Goal: Transaction & Acquisition: Purchase product/service

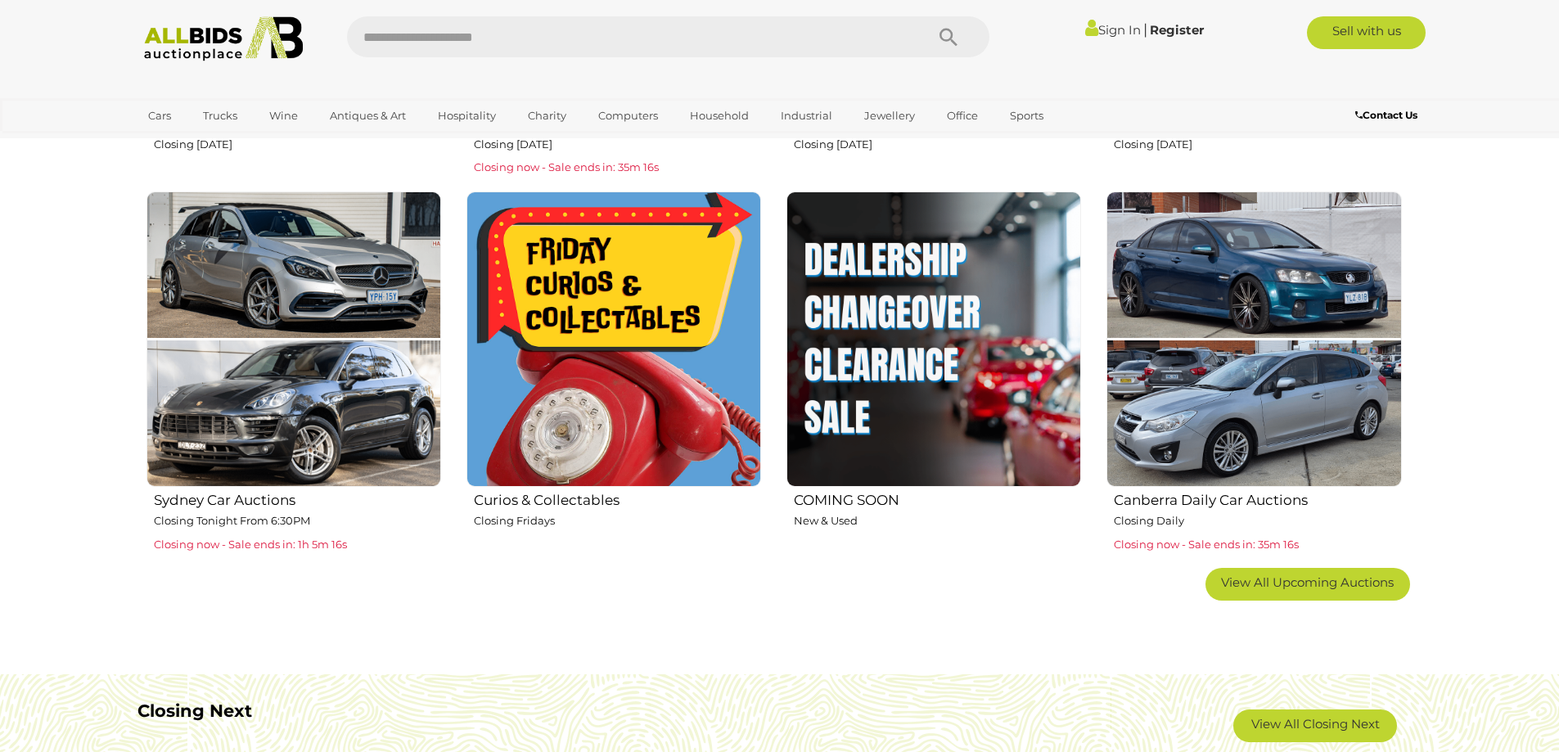
scroll to position [982, 0]
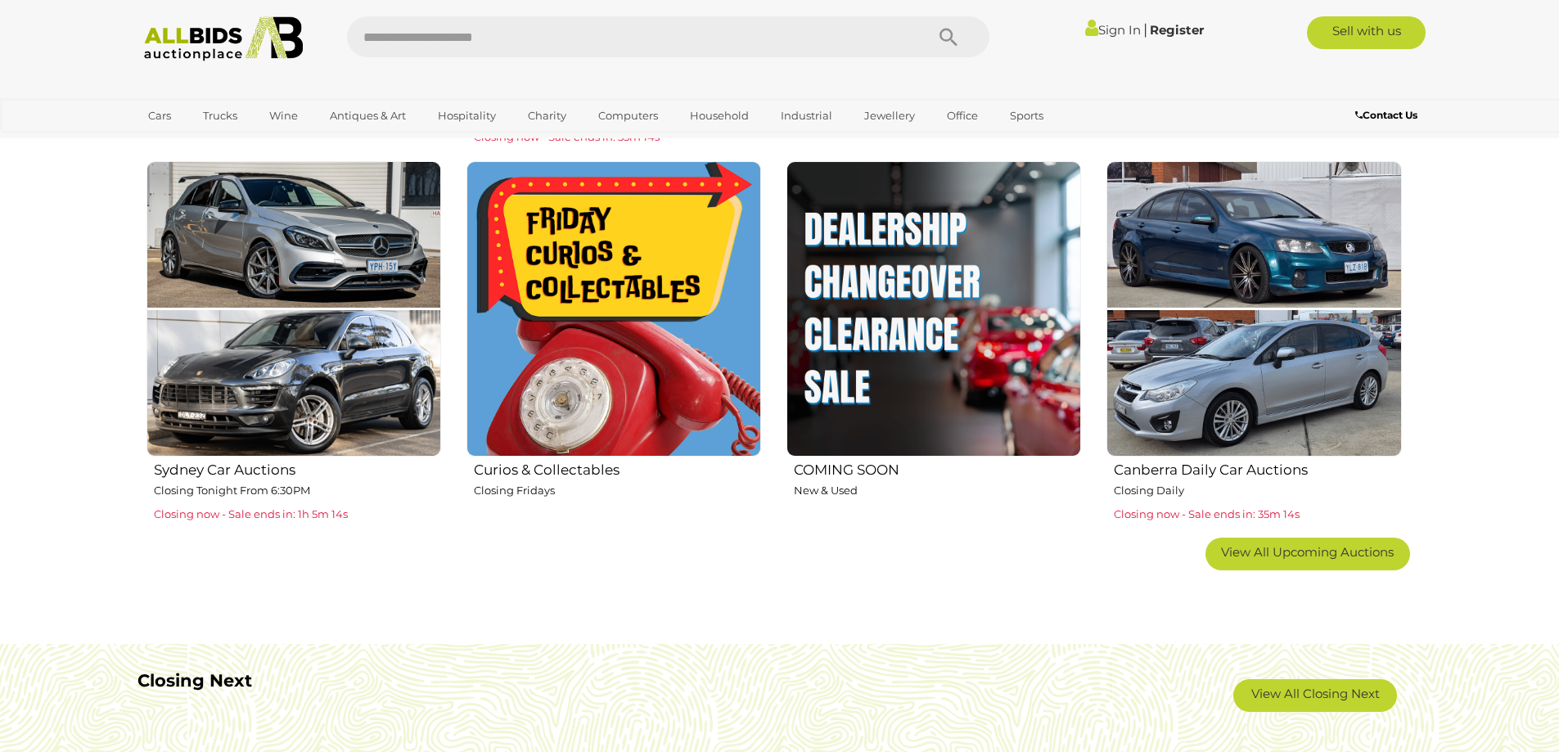
drag, startPoint x: 597, startPoint y: 354, endPoint x: 389, endPoint y: 500, distance: 253.8
click at [382, 506] on p "Closing now - Sale ends in: 1h 5m 14s" at bounding box center [297, 513] width 287 height 16
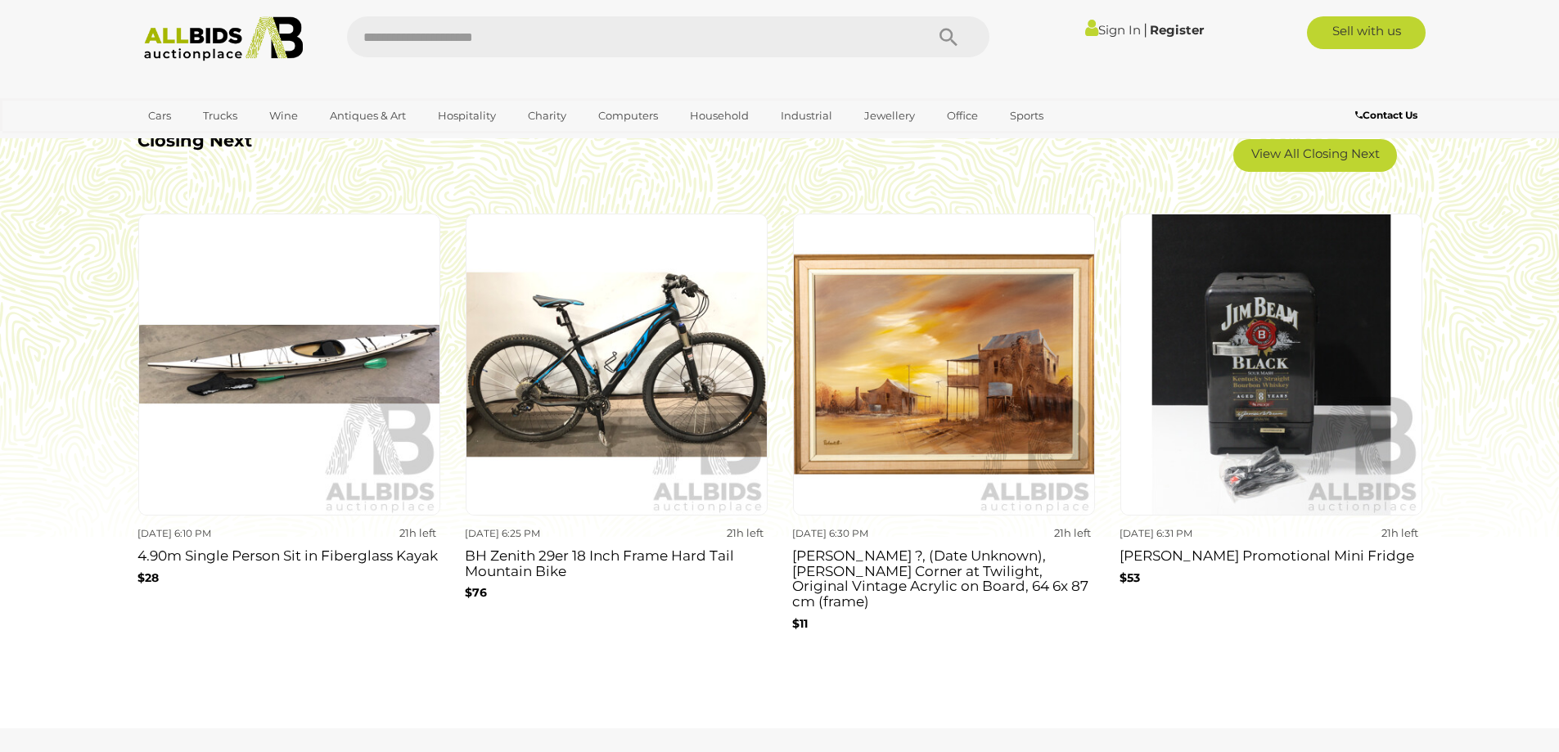
scroll to position [1473, 0]
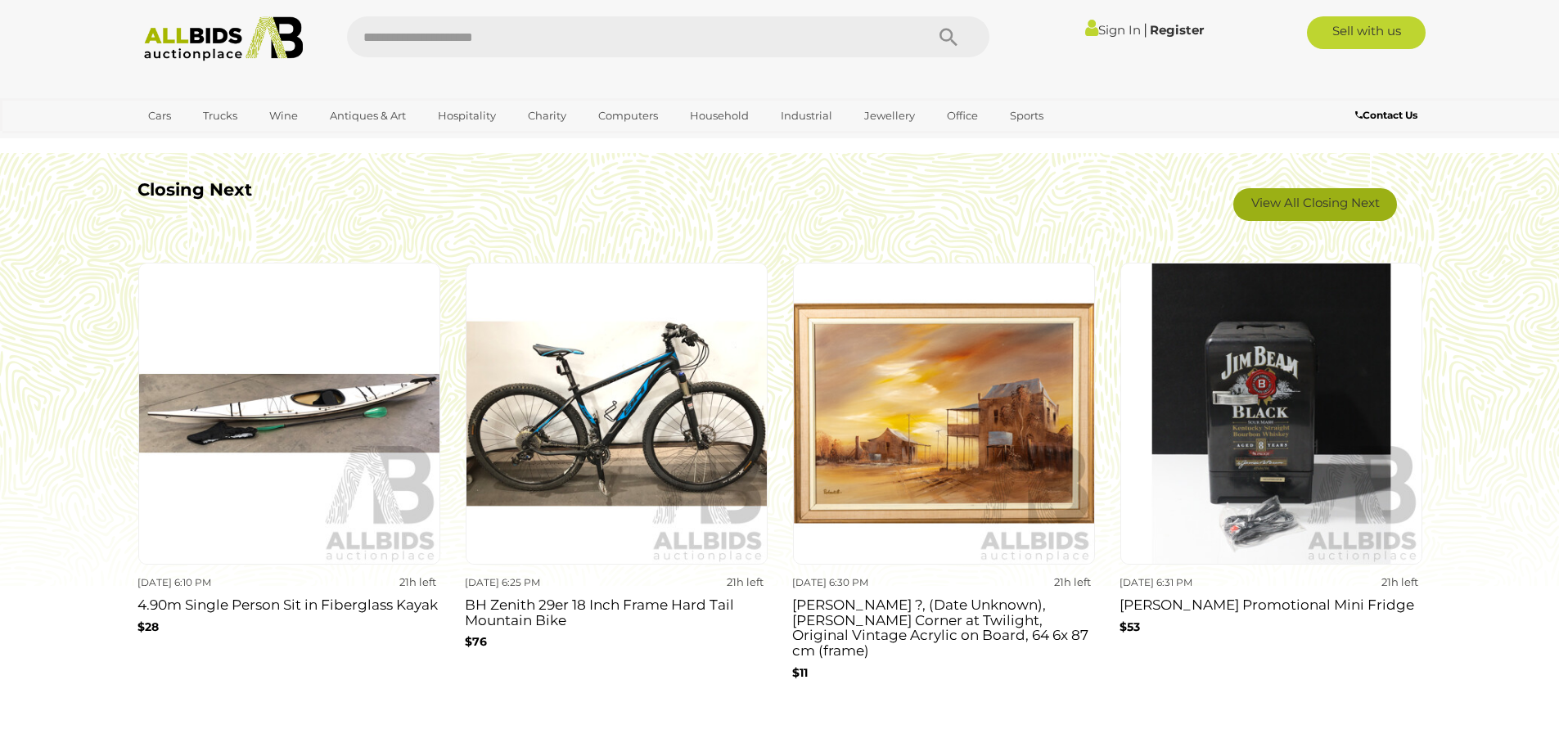
click at [1349, 197] on link "View All Closing Next" at bounding box center [1315, 204] width 164 height 33
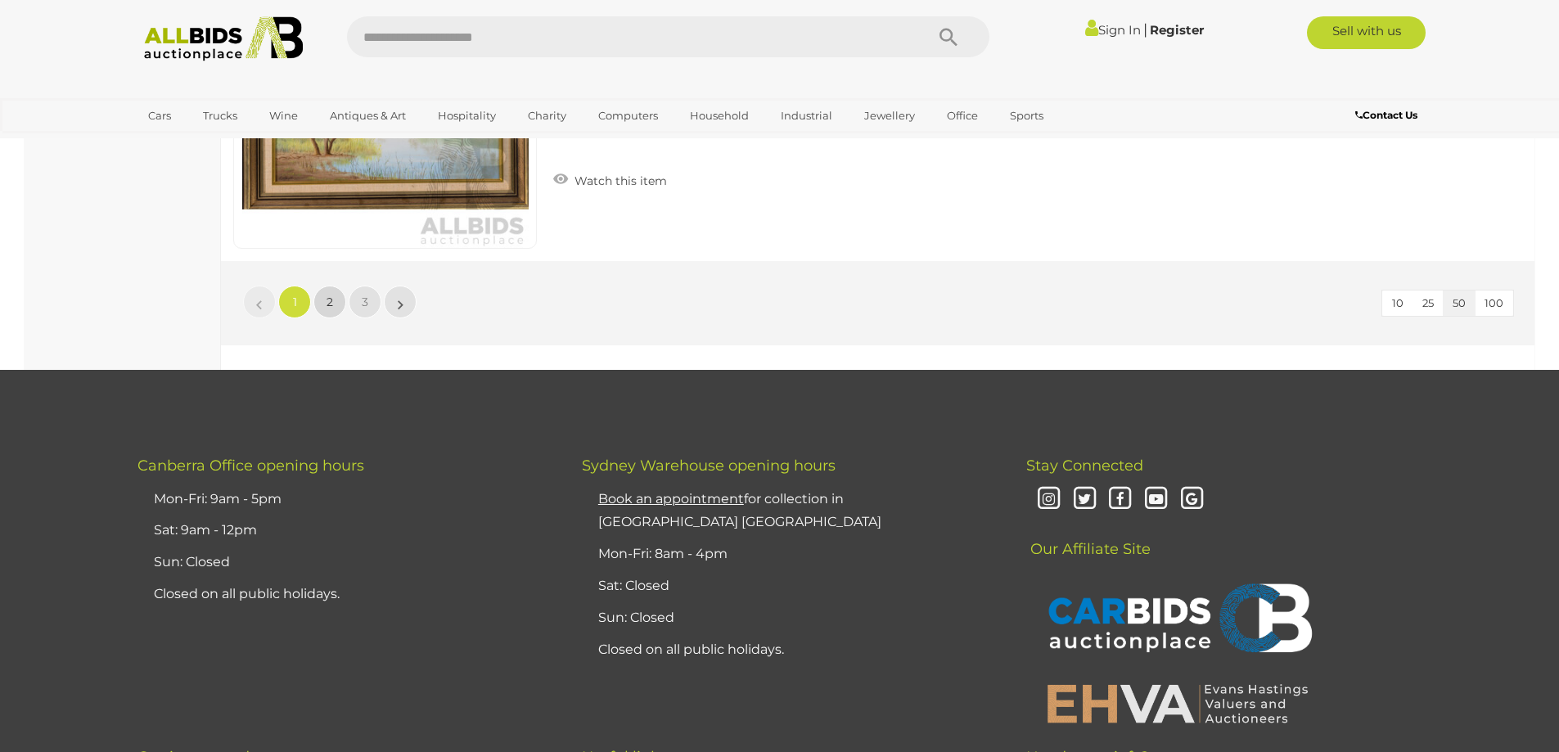
click at [322, 316] on link "2" at bounding box center [329, 302] width 33 height 33
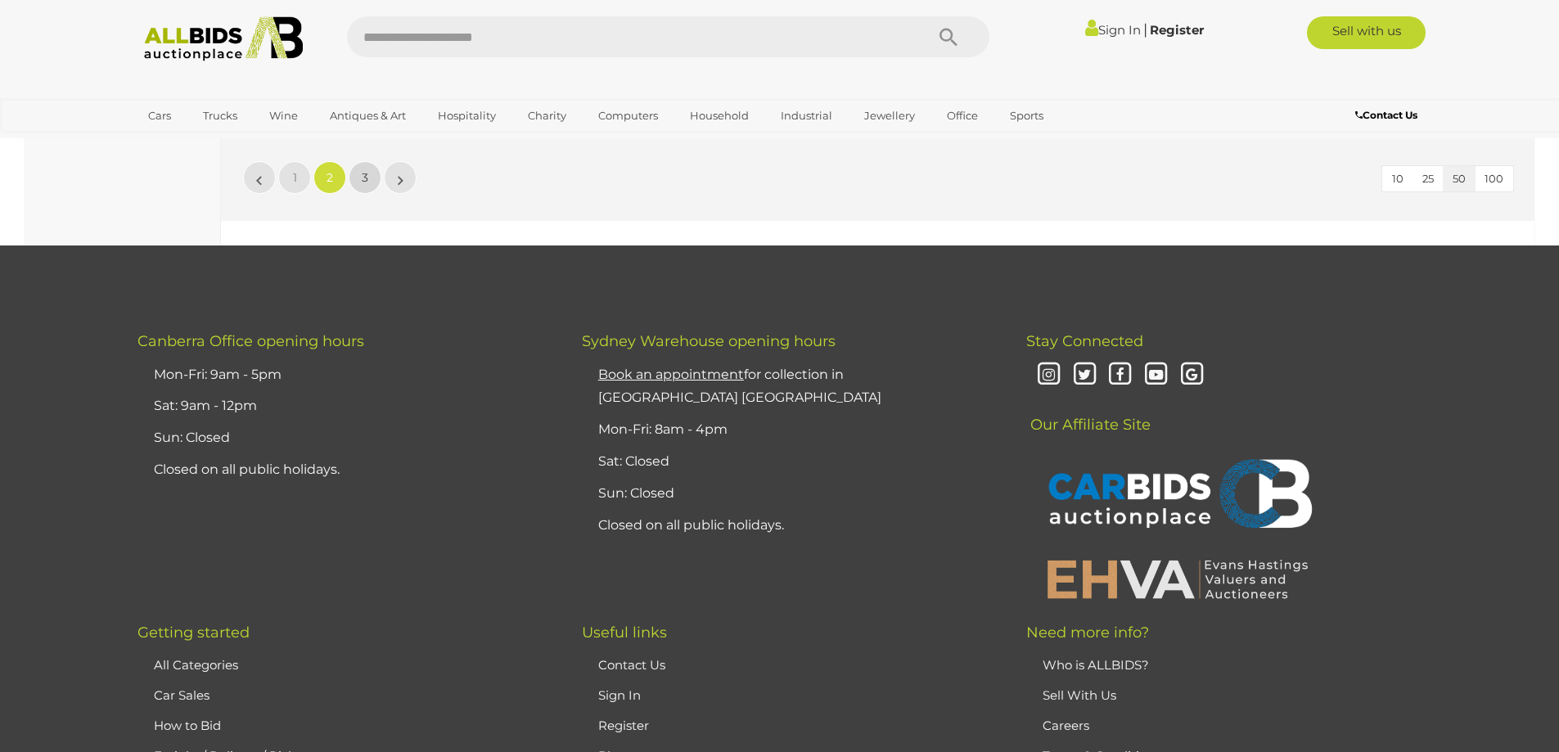
click at [375, 188] on link "3" at bounding box center [365, 177] width 33 height 33
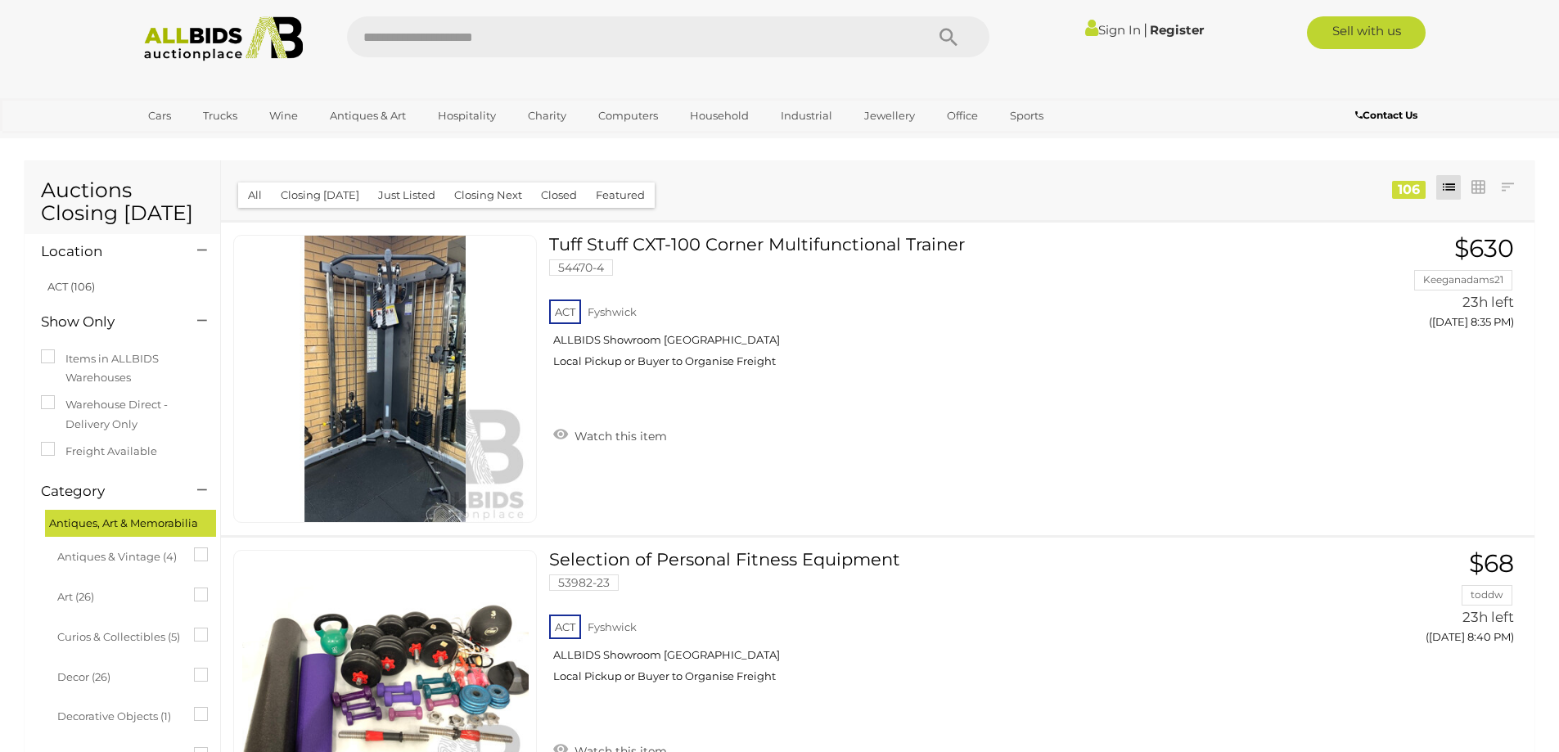
click at [233, 75] on div at bounding box center [779, 81] width 1309 height 33
click at [245, 60] on img at bounding box center [224, 38] width 178 height 45
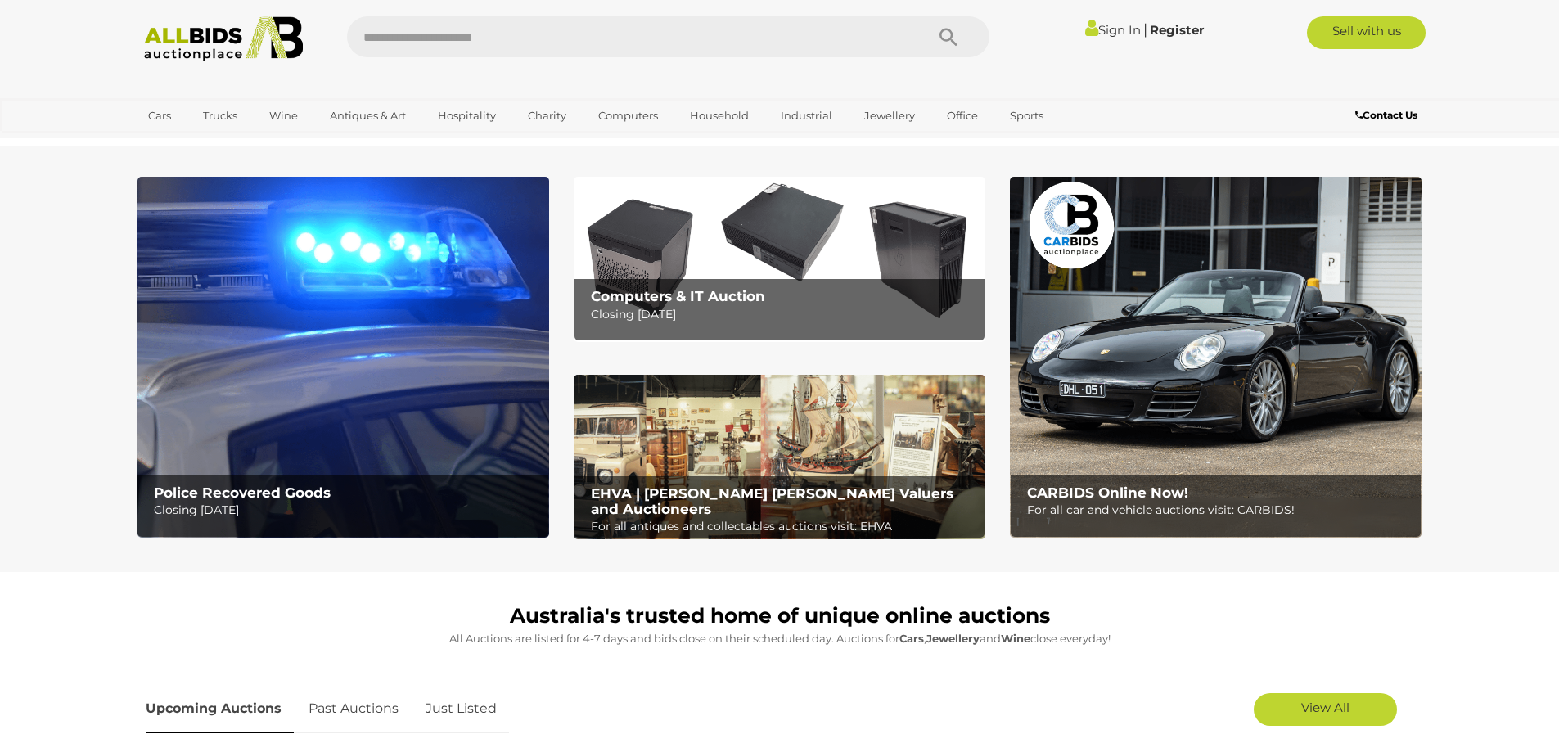
click at [409, 286] on img at bounding box center [343, 357] width 412 height 361
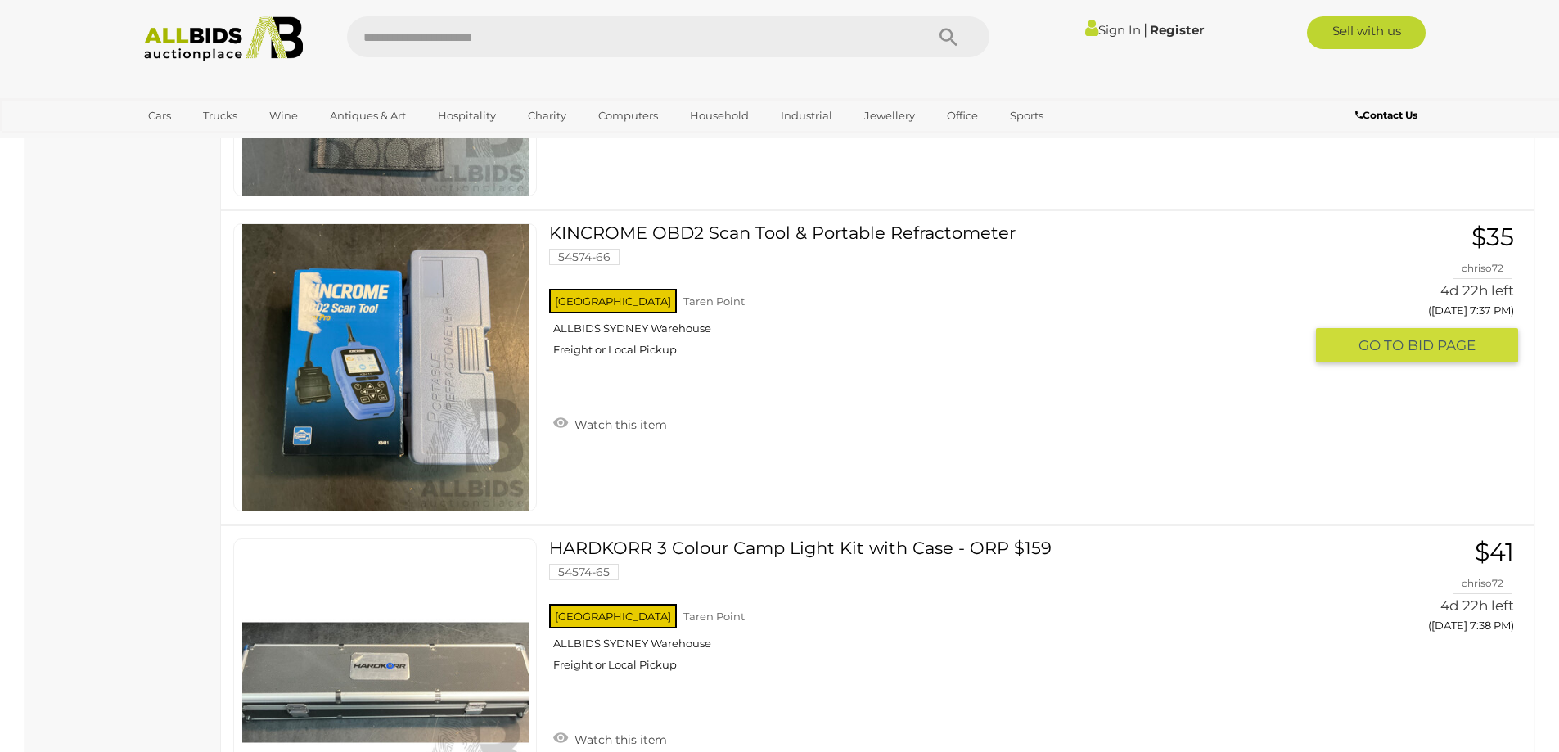
scroll to position [12191, 0]
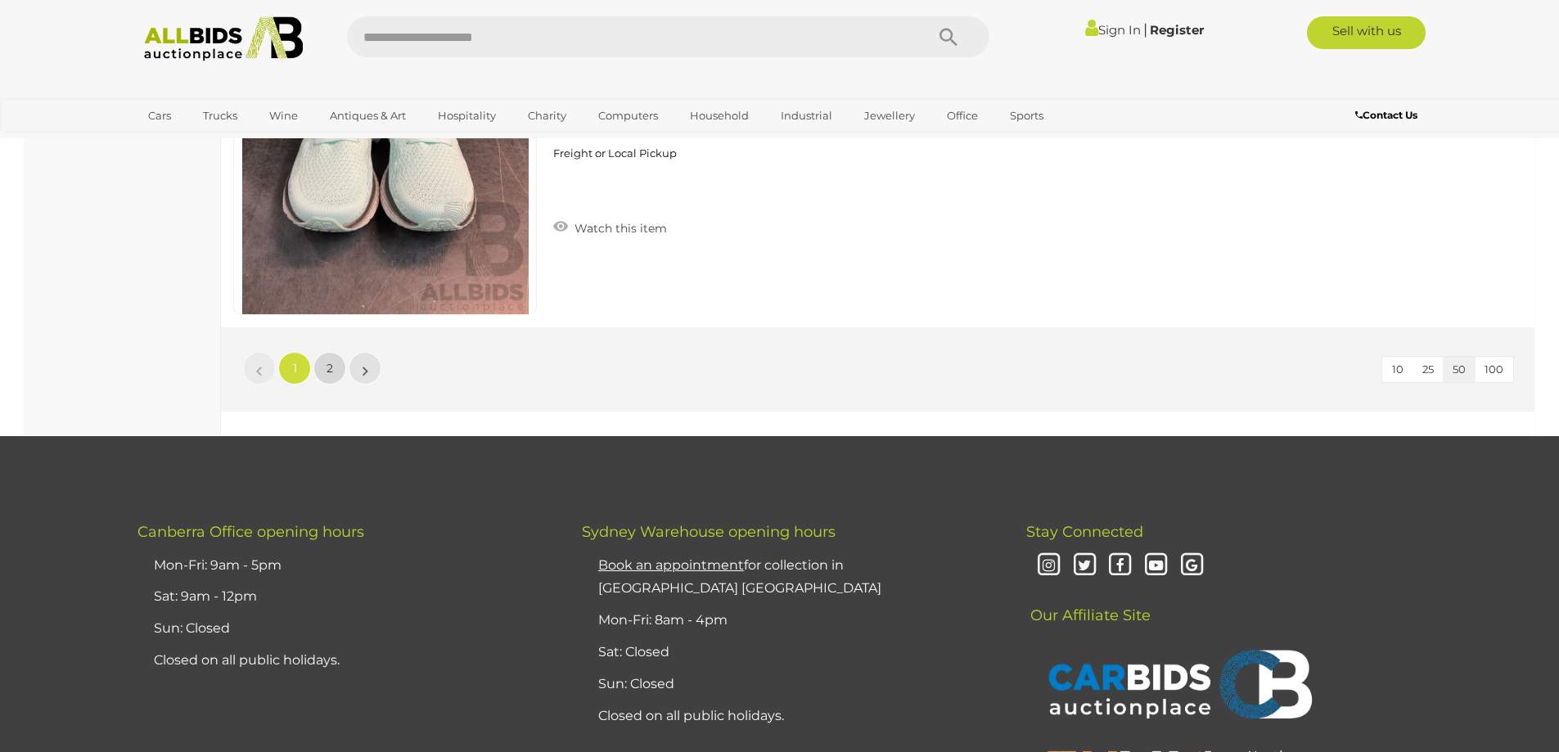
click at [332, 374] on span "2" at bounding box center [329, 368] width 7 height 15
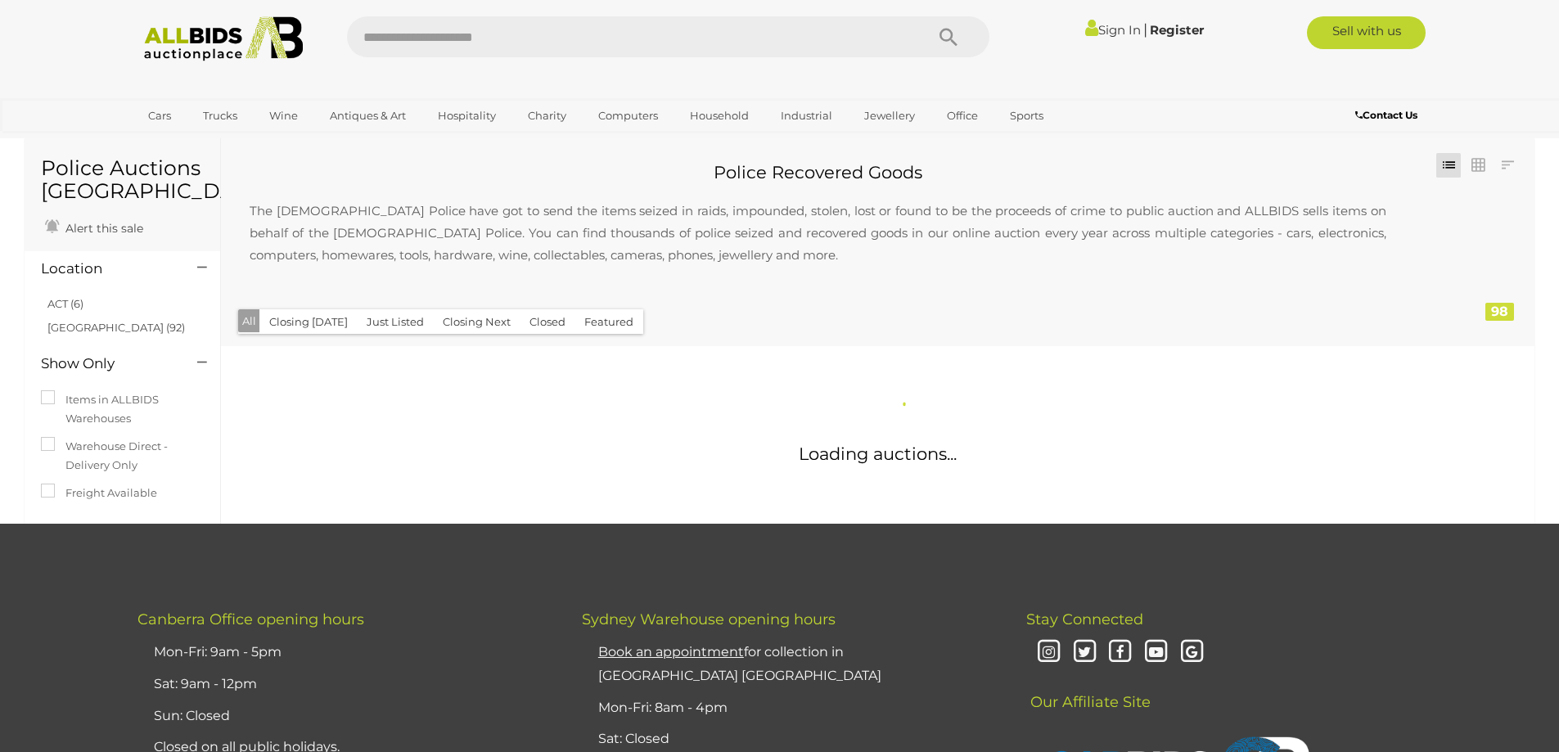
scroll to position [0, 0]
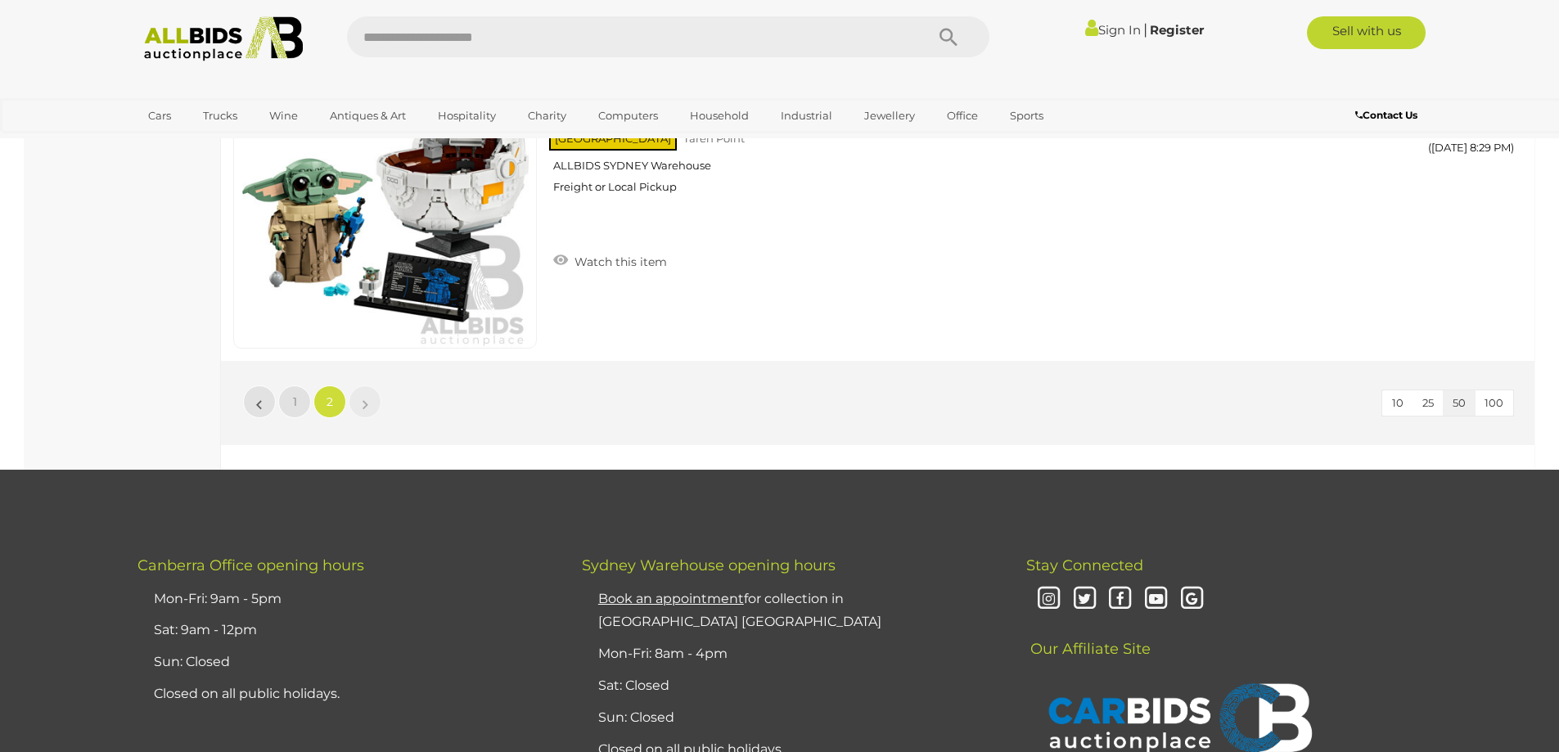
scroll to position [15136, 0]
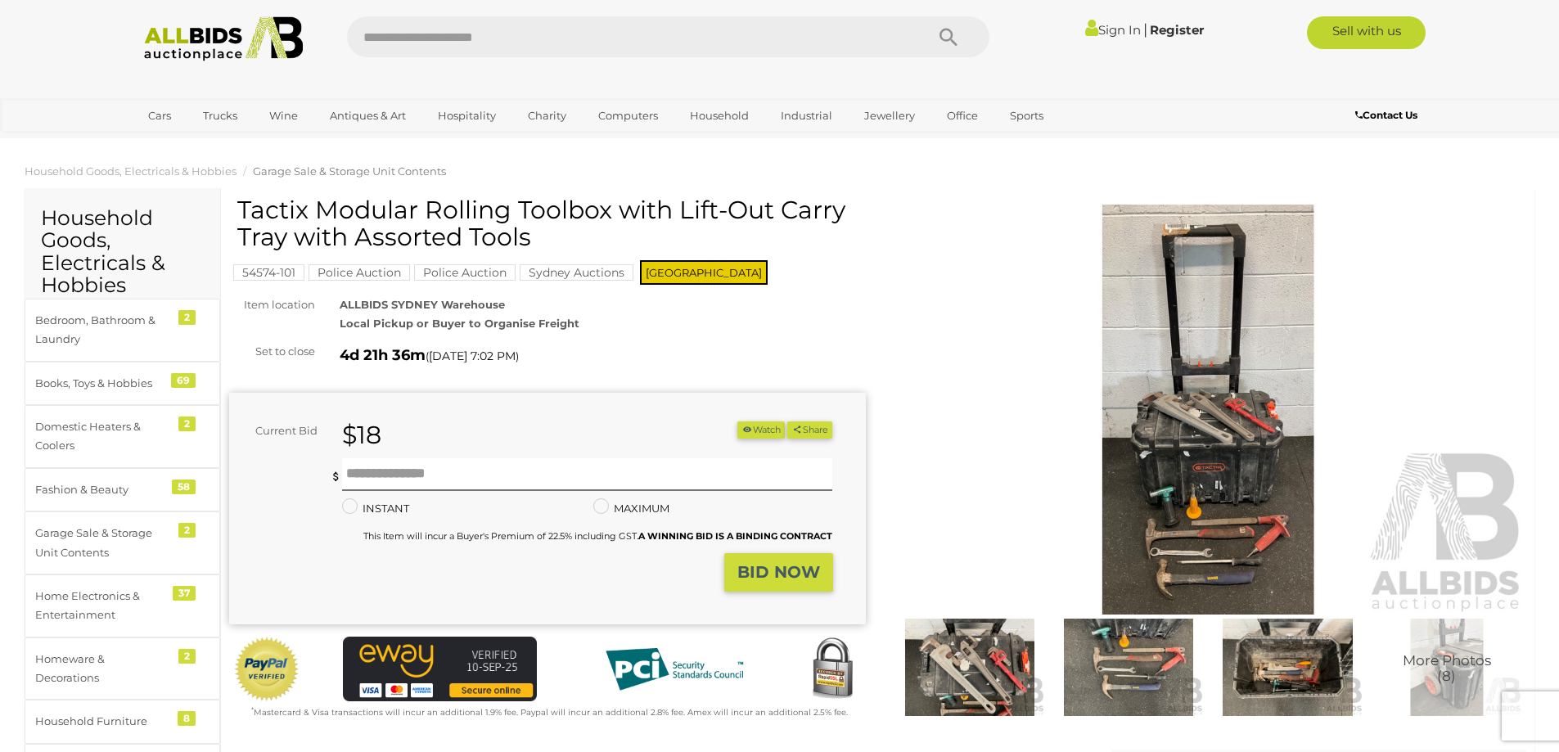
click at [989, 659] on img at bounding box center [969, 667] width 151 height 97
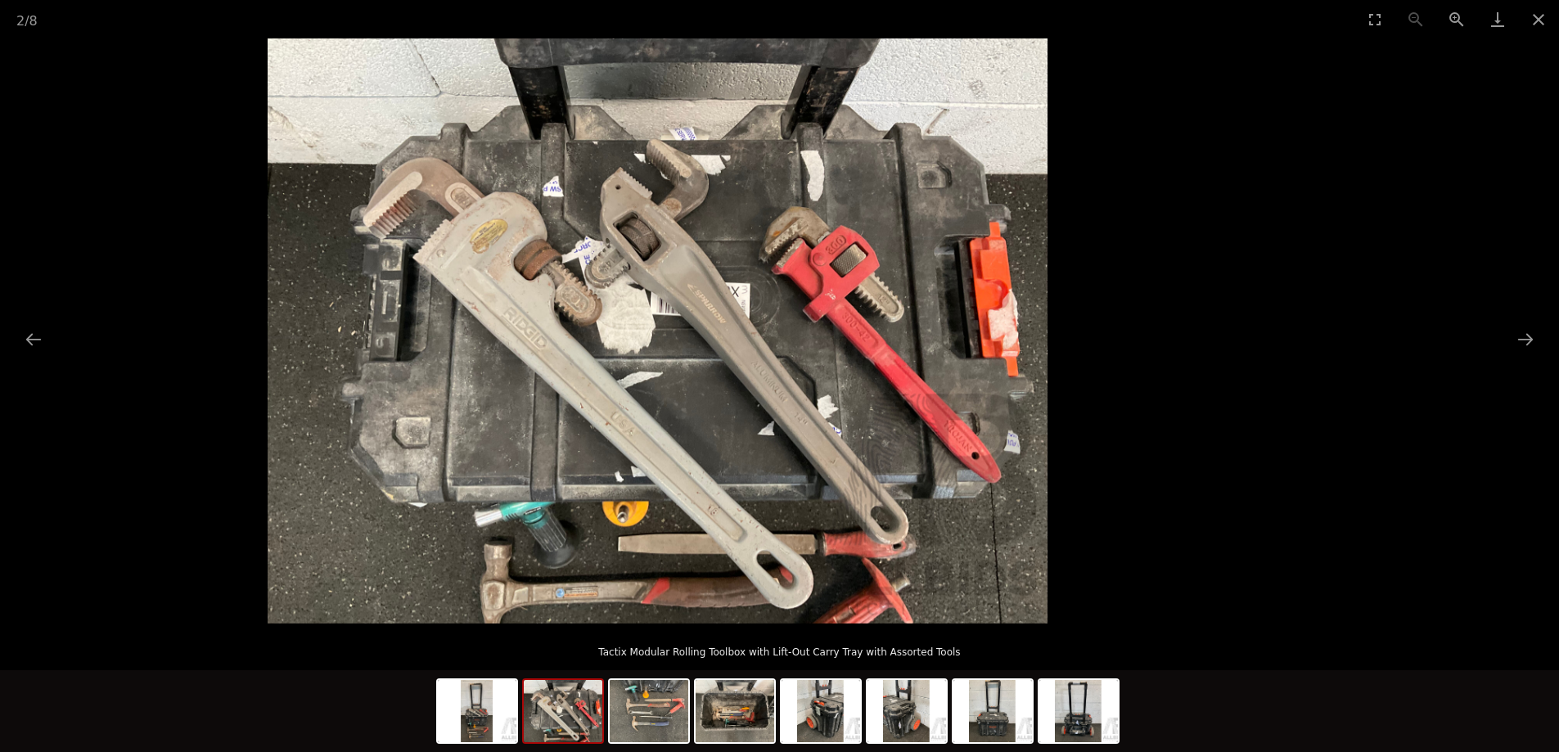
drag, startPoint x: 1325, startPoint y: 349, endPoint x: 883, endPoint y: 390, distance: 443.8
click at [908, 386] on picture at bounding box center [657, 330] width 1559 height 585
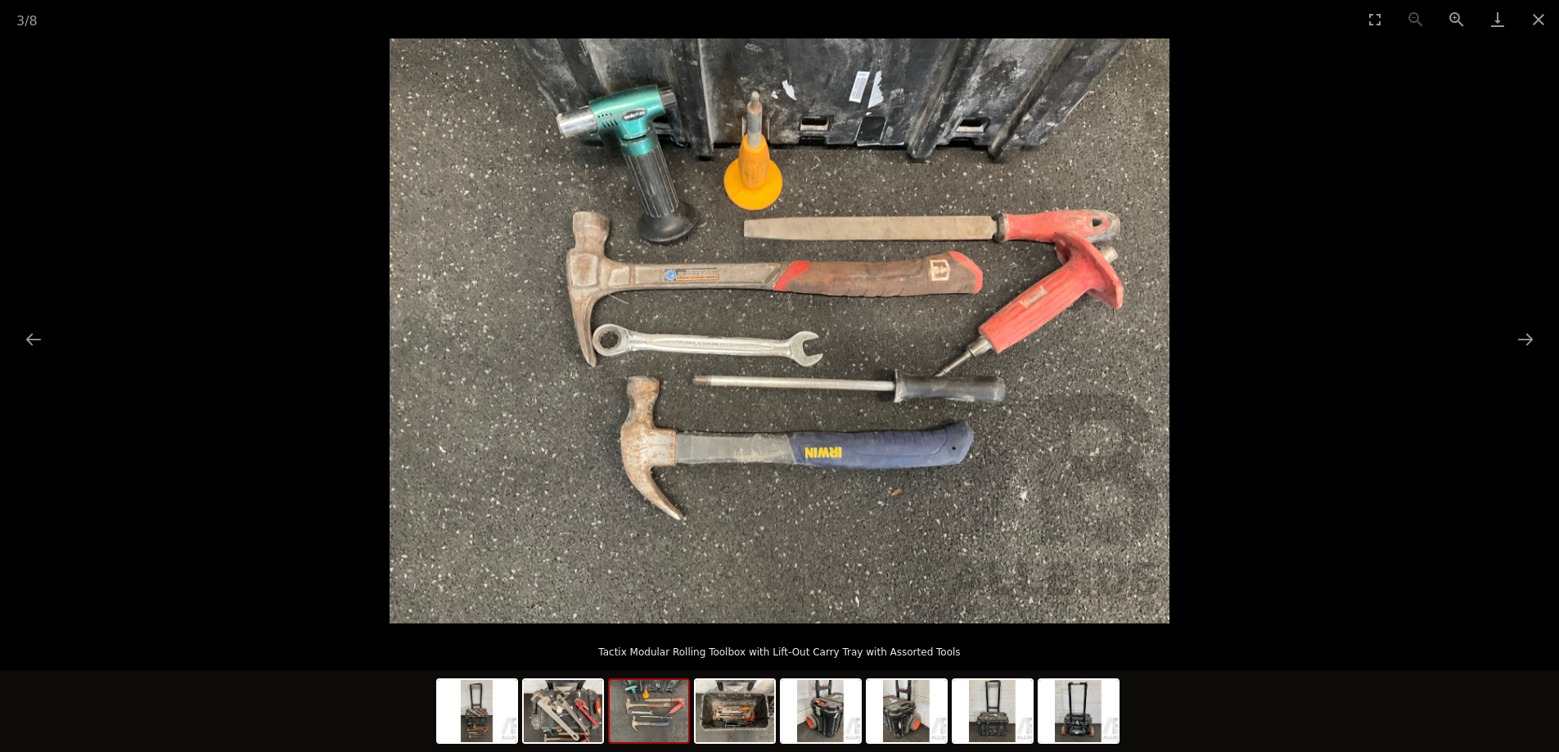
drag, startPoint x: 956, startPoint y: 385, endPoint x: 570, endPoint y: 385, distance: 385.4
click at [611, 385] on img at bounding box center [779, 330] width 780 height 585
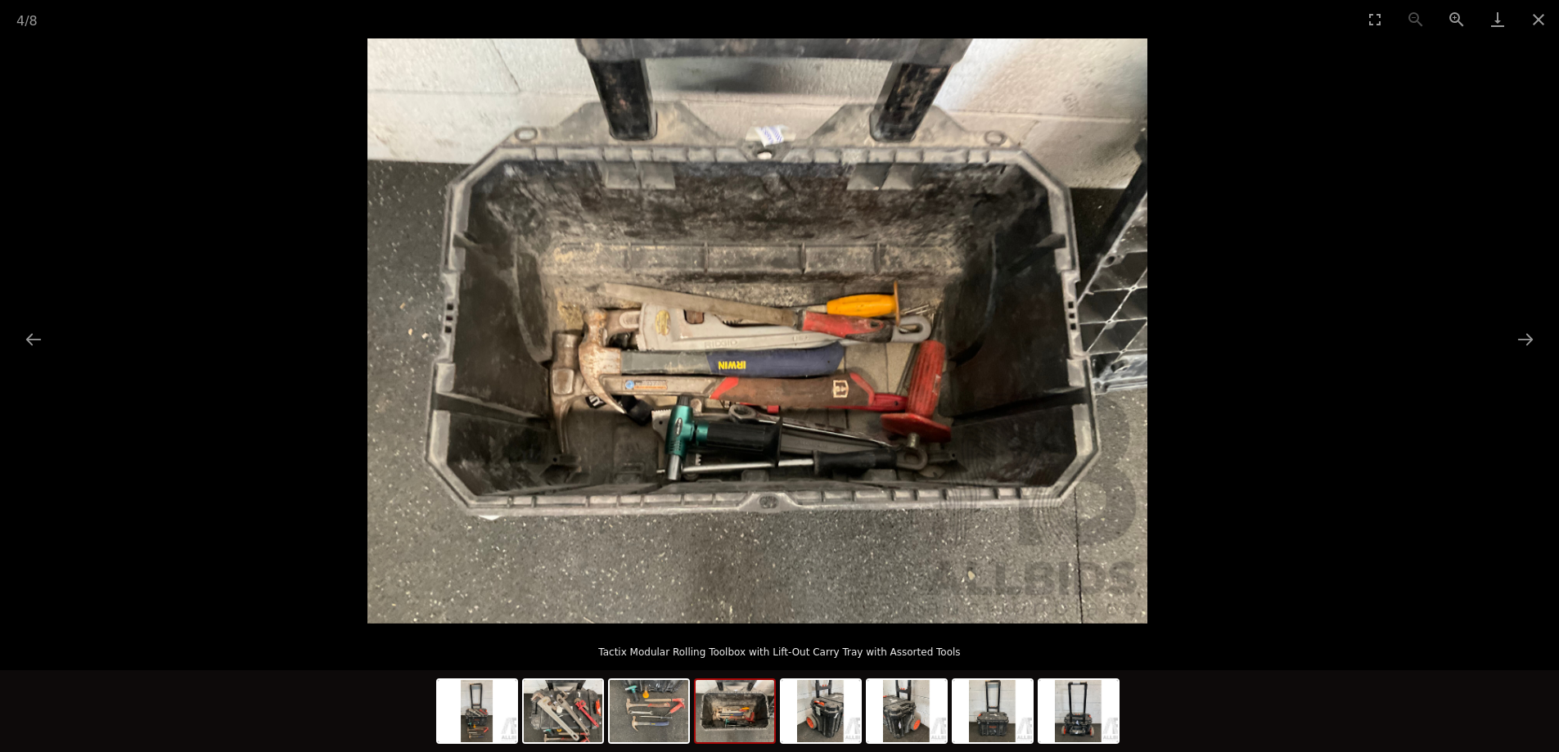
drag, startPoint x: 844, startPoint y: 369, endPoint x: 336, endPoint y: 330, distance: 508.8
click at [370, 345] on img at bounding box center [757, 330] width 780 height 585
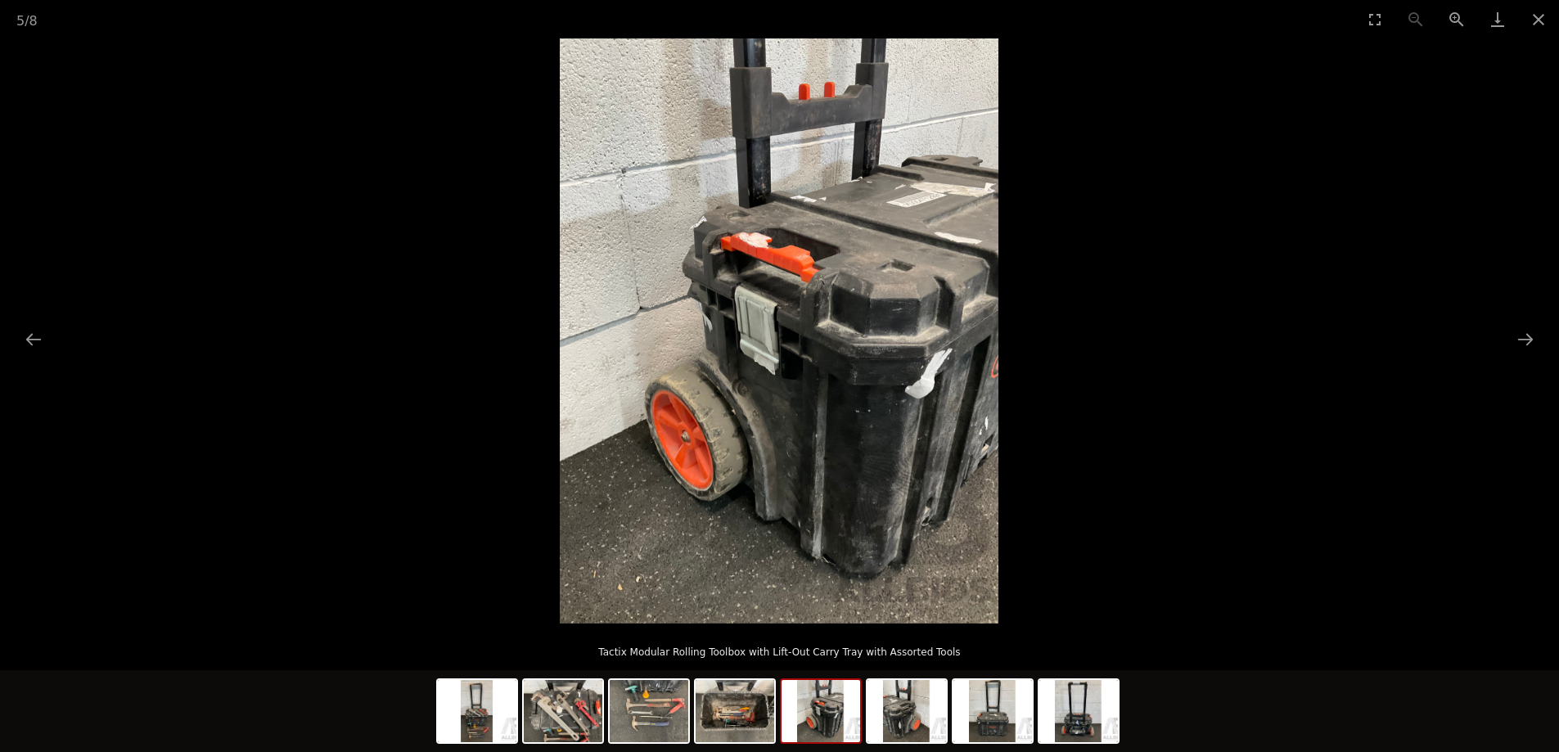
click at [830, 26] on div "5 / 8 Tactix Modular Rolling Toolbox with Lift-Out Carry Tray with Assorted Too…" at bounding box center [779, 376] width 1559 height 752
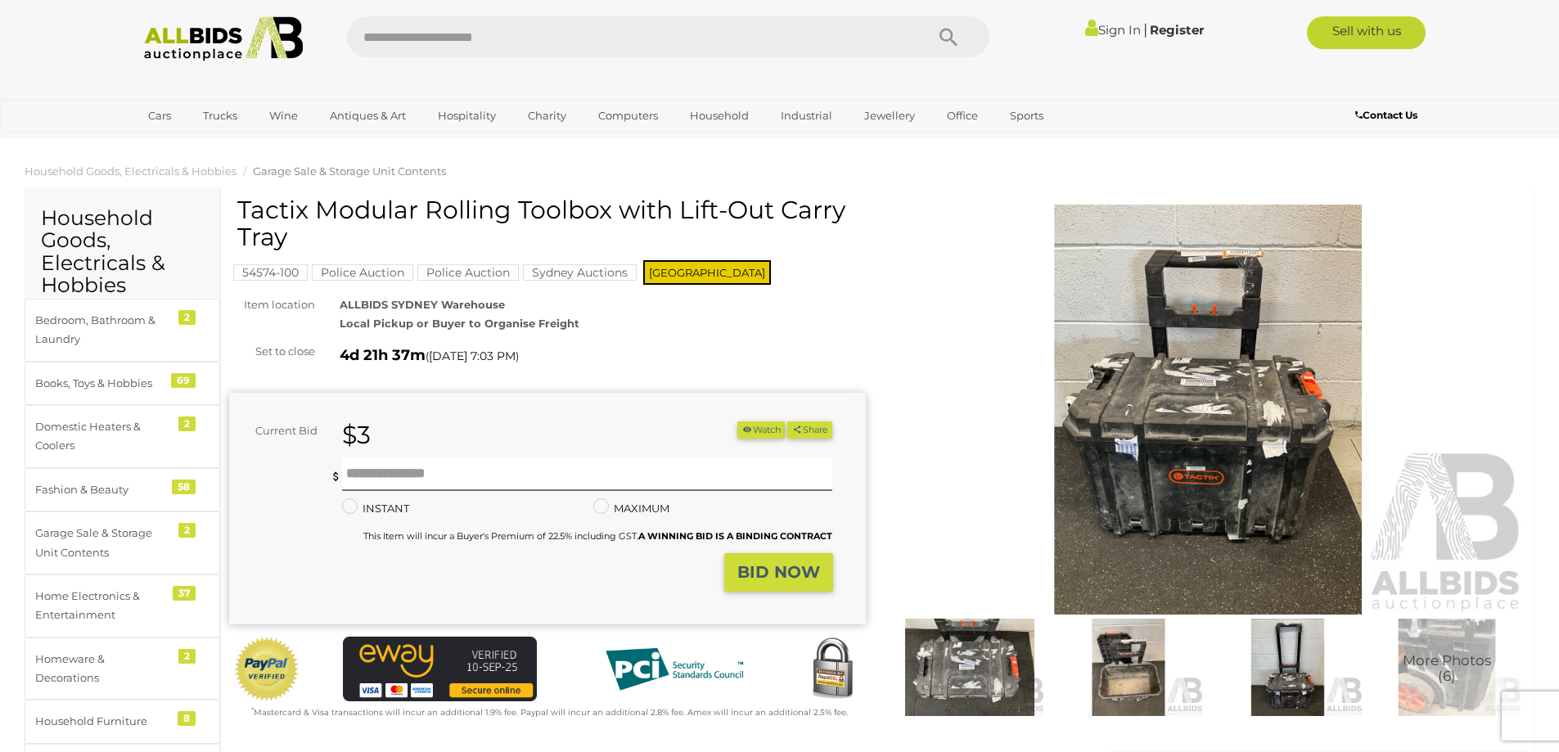
click at [1205, 334] on img at bounding box center [1208, 410] width 637 height 410
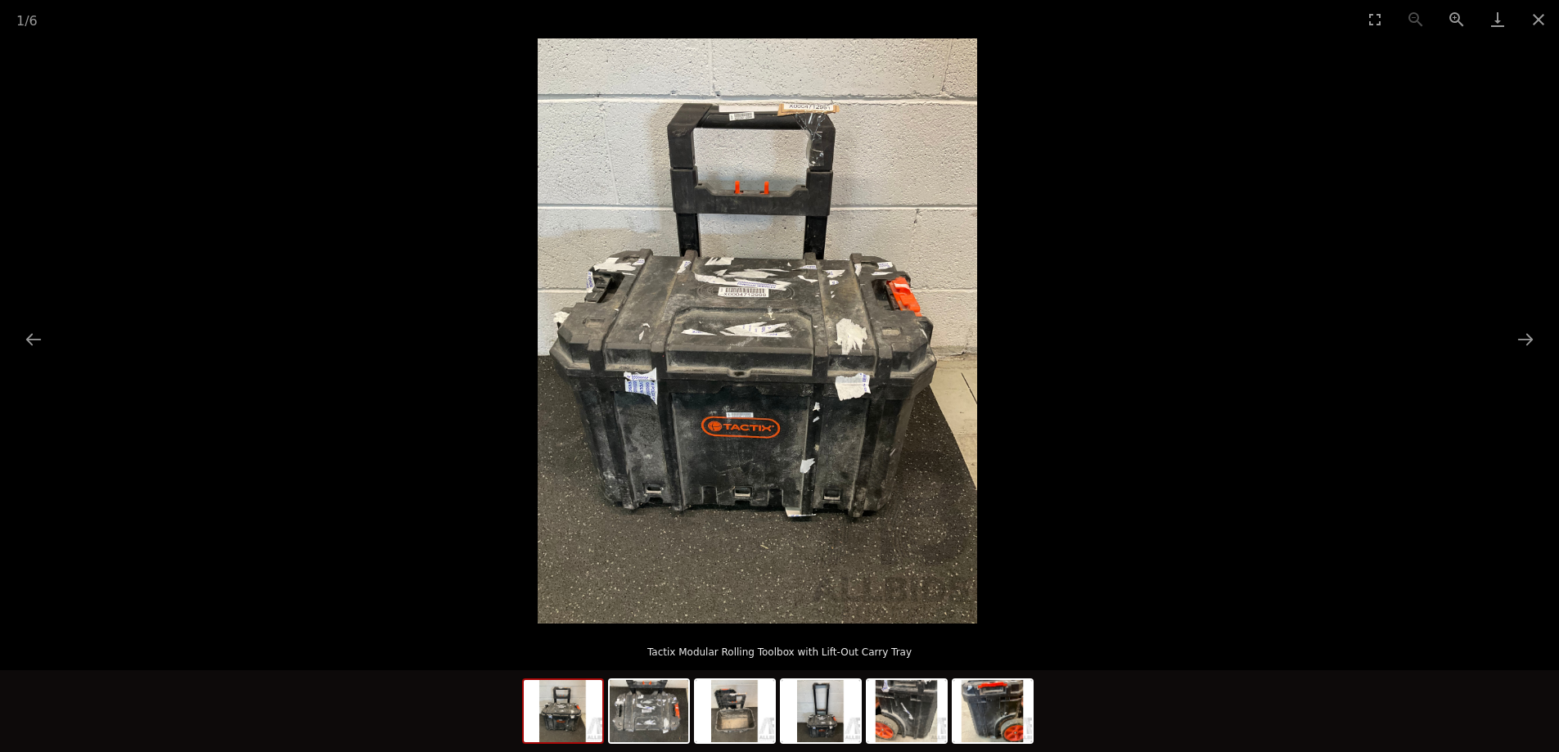
drag, startPoint x: 995, startPoint y: 362, endPoint x: 476, endPoint y: 332, distance: 519.6
click at [519, 331] on picture at bounding box center [757, 330] width 1559 height 585
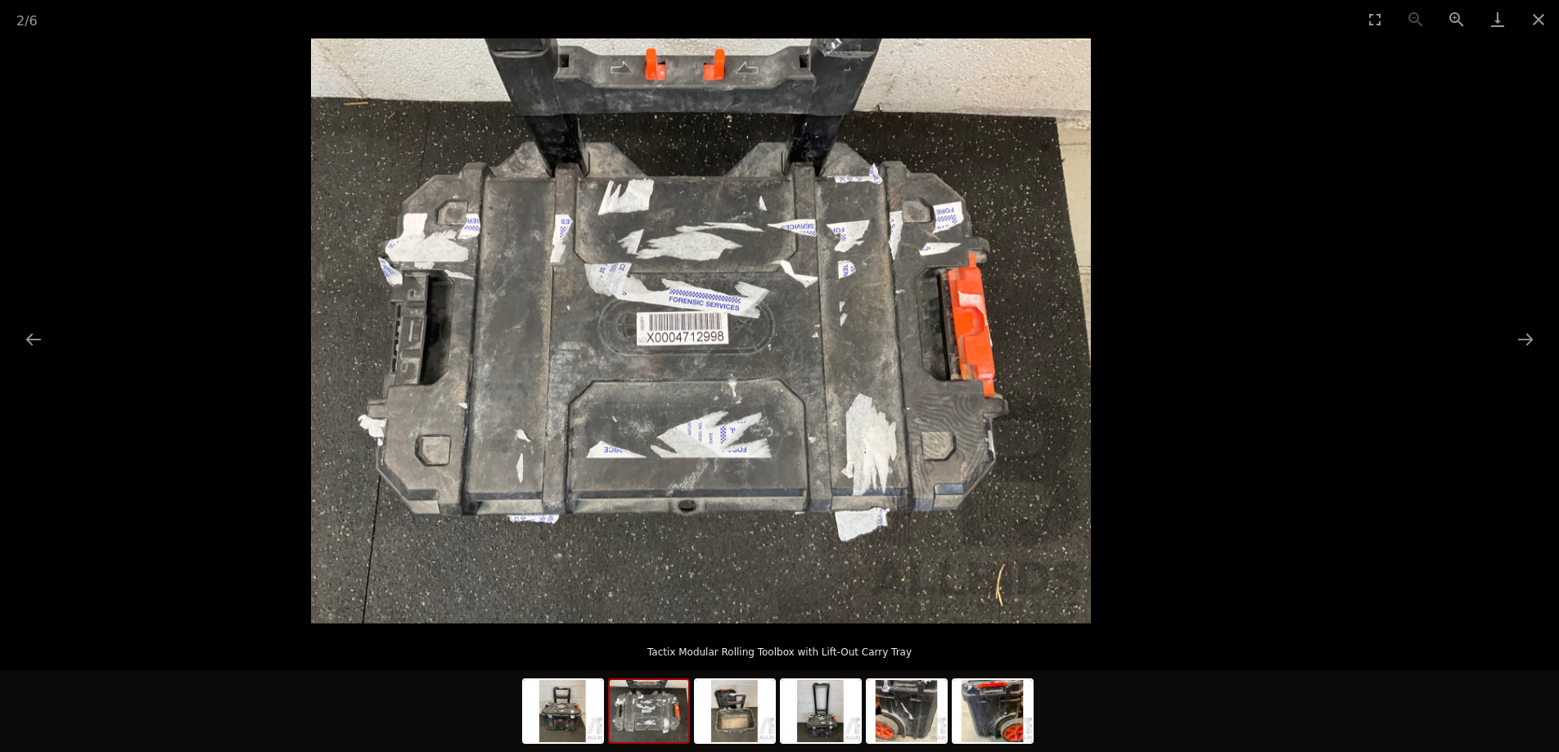
drag, startPoint x: 943, startPoint y: 341, endPoint x: 285, endPoint y: 280, distance: 661.5
click at [329, 284] on img at bounding box center [701, 330] width 780 height 585
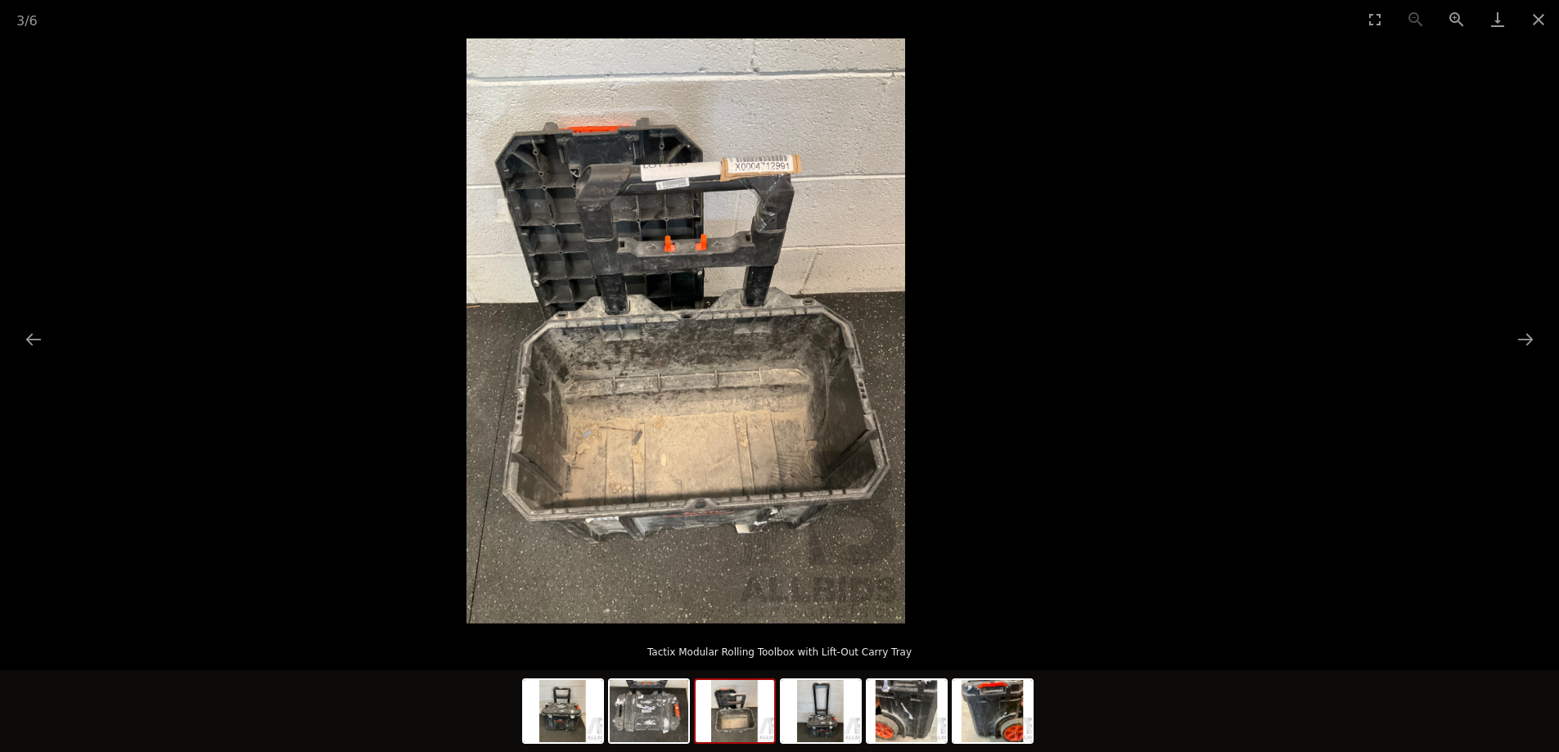
drag, startPoint x: 893, startPoint y: 314, endPoint x: 482, endPoint y: 255, distance: 415.7
click at [647, 290] on img at bounding box center [685, 330] width 439 height 585
